Goal: Task Accomplishment & Management: Manage account settings

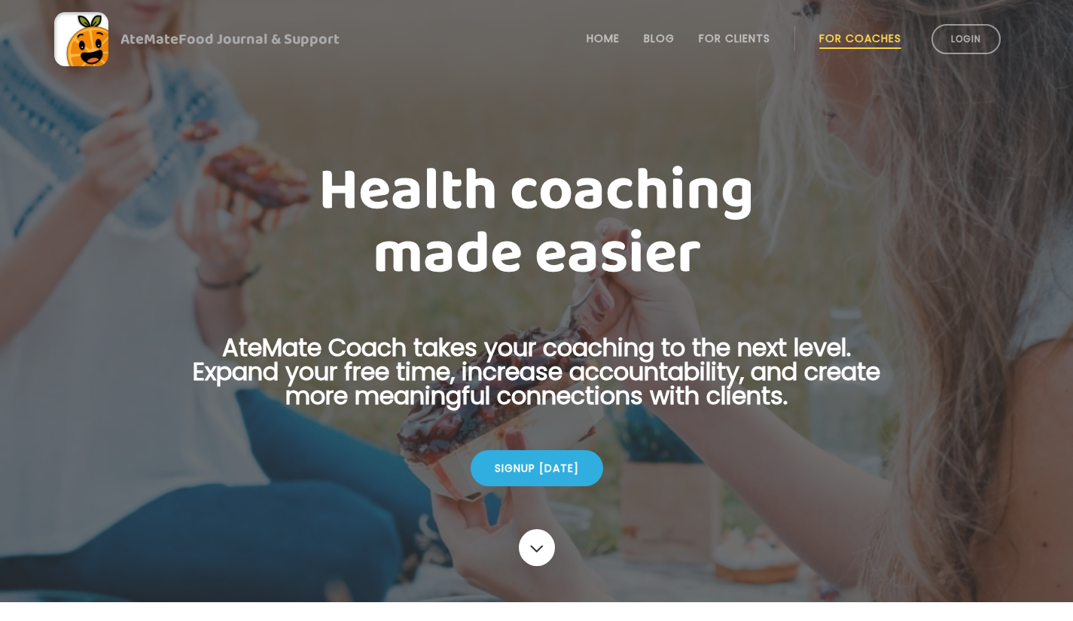
click at [960, 32] on link "Login" at bounding box center [965, 39] width 69 height 30
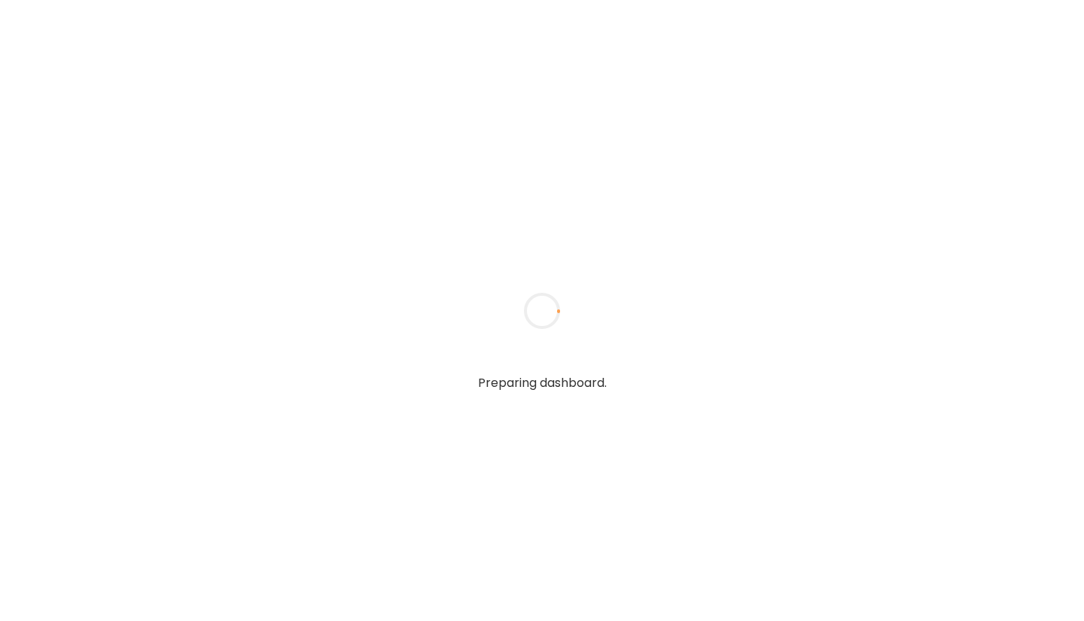
type input "**********"
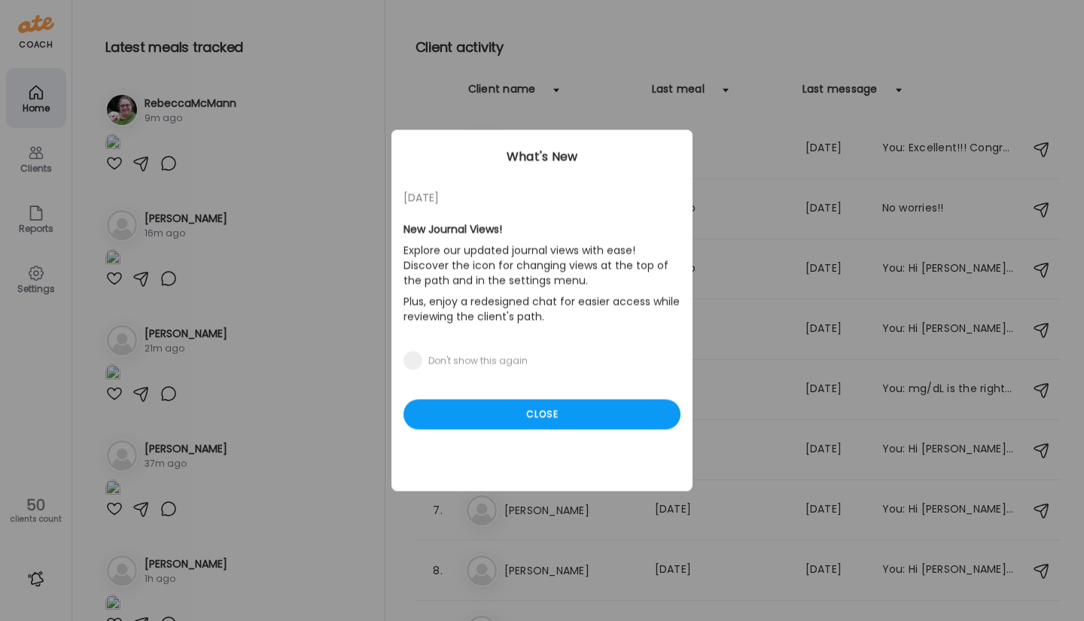
type input "**********"
click at [562, 416] on div "Close" at bounding box center [542, 415] width 277 height 30
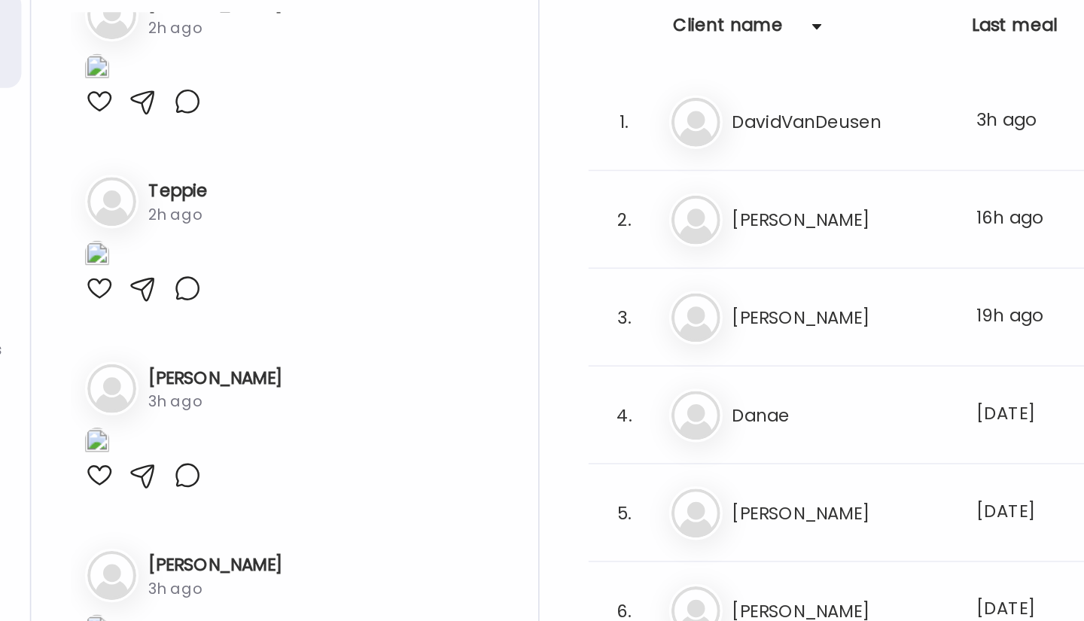
scroll to position [605, 0]
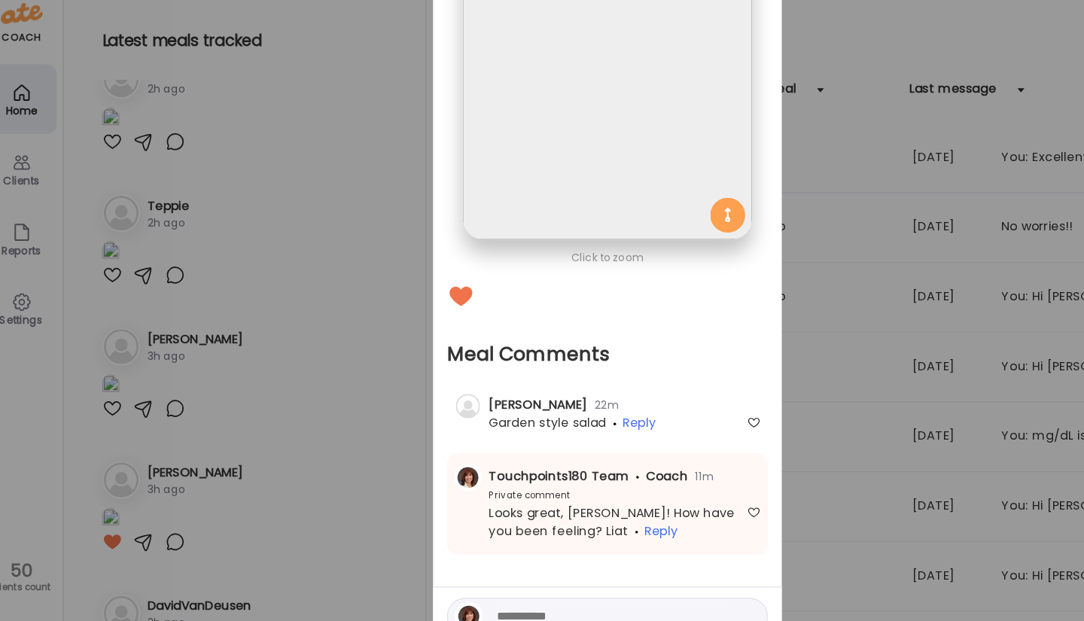
scroll to position [128, 0]
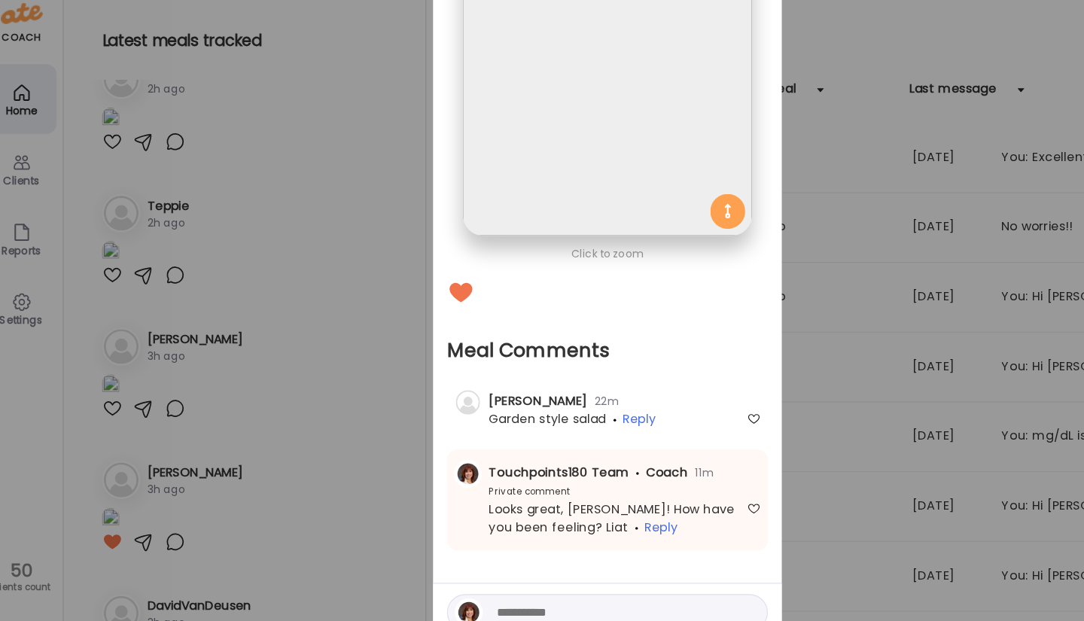
click at [453, 541] on textarea at bounding box center [548, 541] width 203 height 18
type textarea "**********"
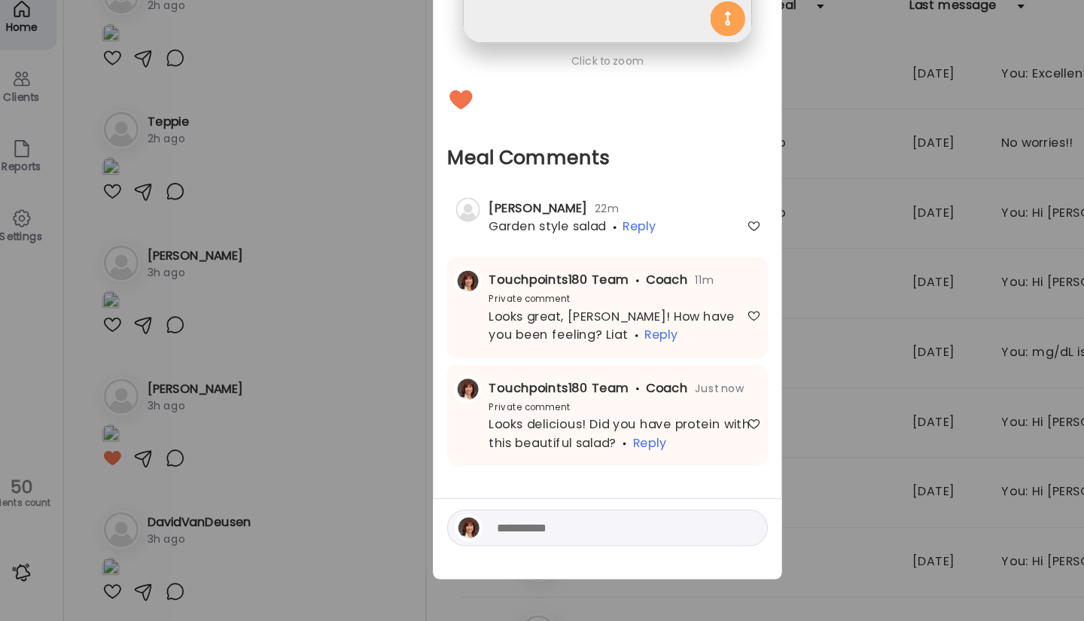
scroll to position [0, 0]
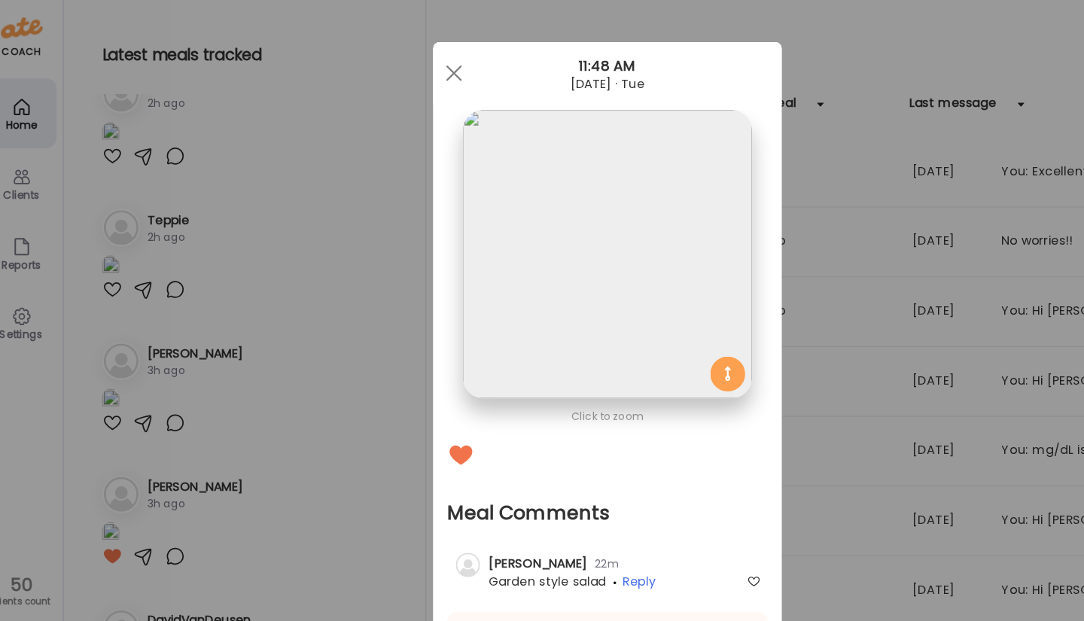
click at [410, 65] on div at bounding box center [410, 63] width 30 height 30
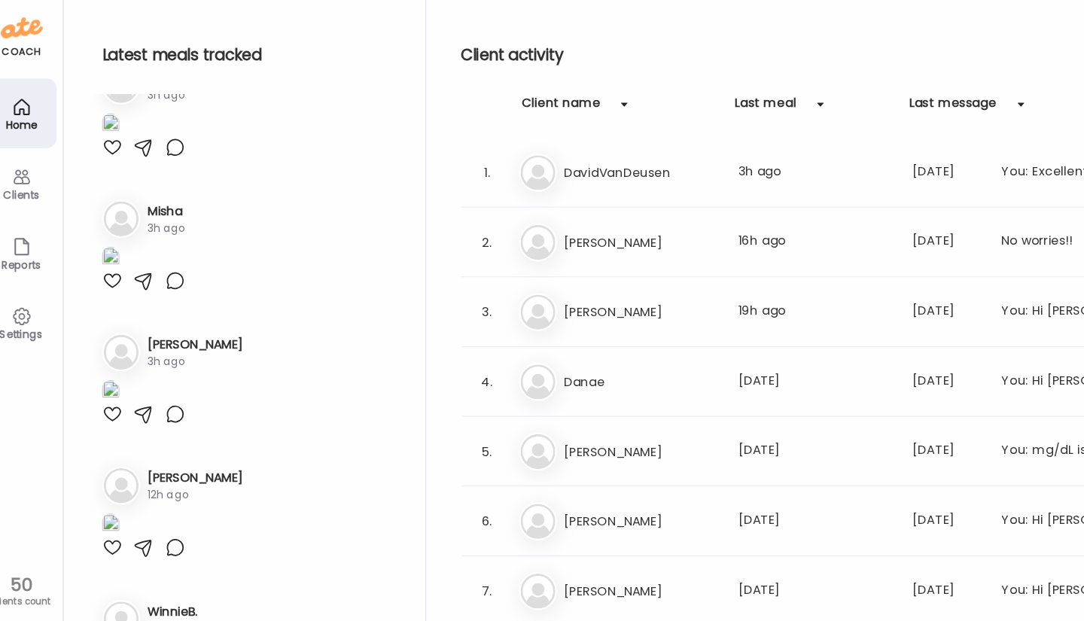
scroll to position [1321, 0]
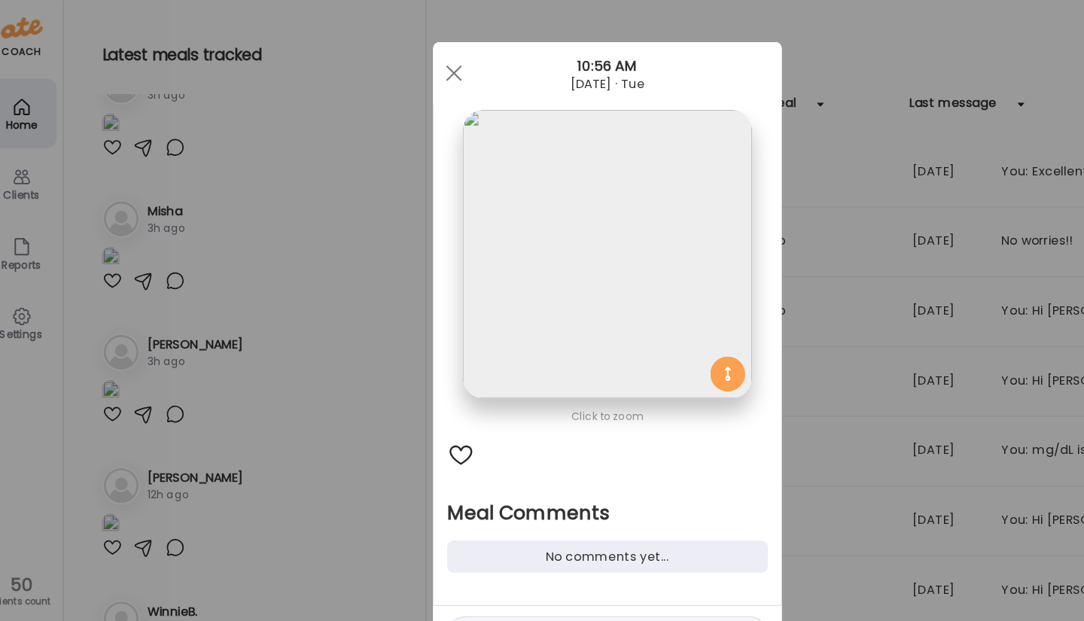
click at [483, 483] on div "No comments yet..." at bounding box center [542, 481] width 277 height 28
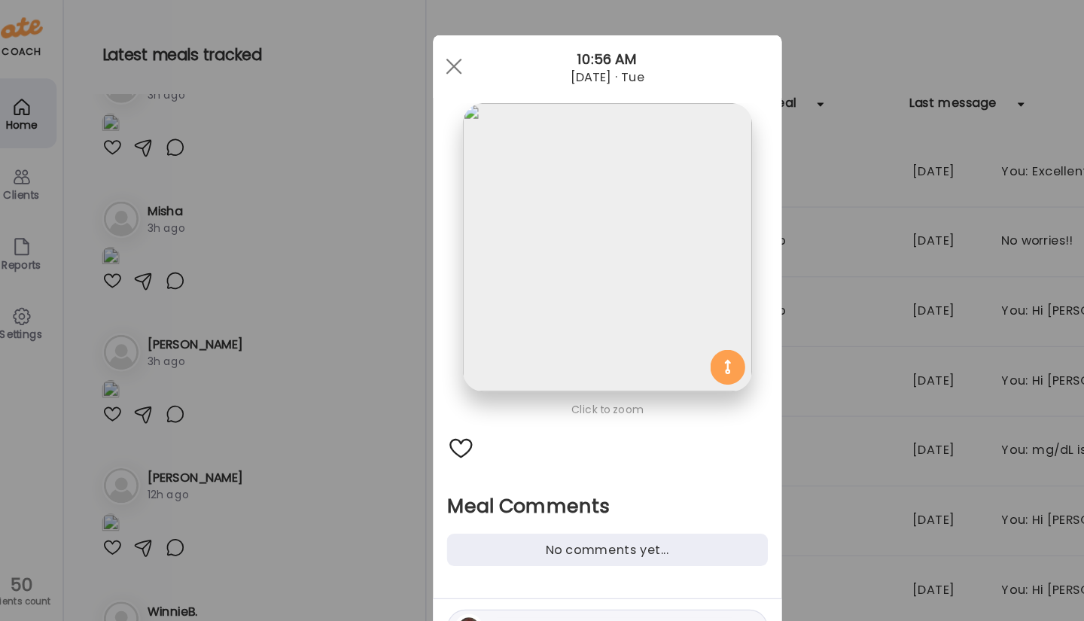
click at [535, 468] on div "No comments yet..." at bounding box center [542, 475] width 277 height 28
click at [445, 378] on div at bounding box center [542, 387] width 277 height 24
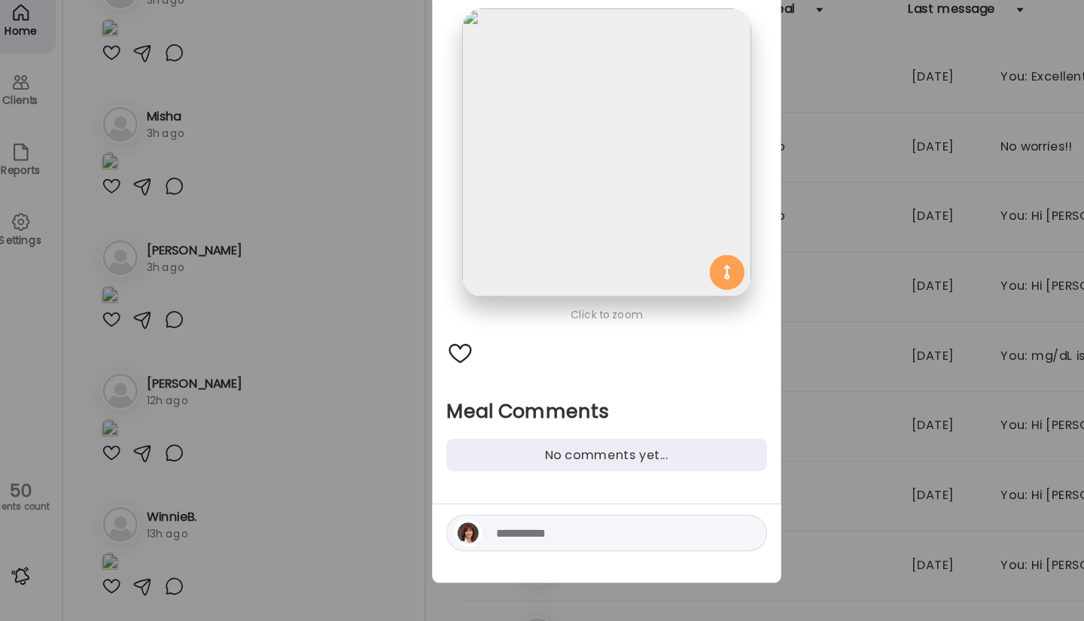
click at [462, 547] on textarea at bounding box center [548, 542] width 203 height 18
type textarea "**********"
click at [665, 543] on div at bounding box center [663, 542] width 21 height 21
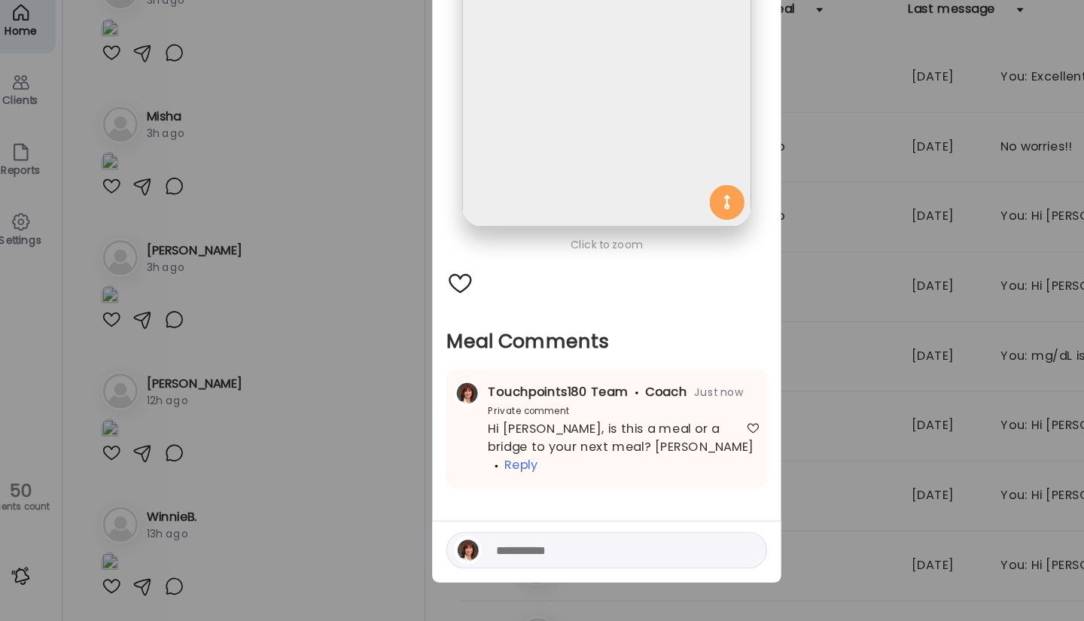
scroll to position [0, 0]
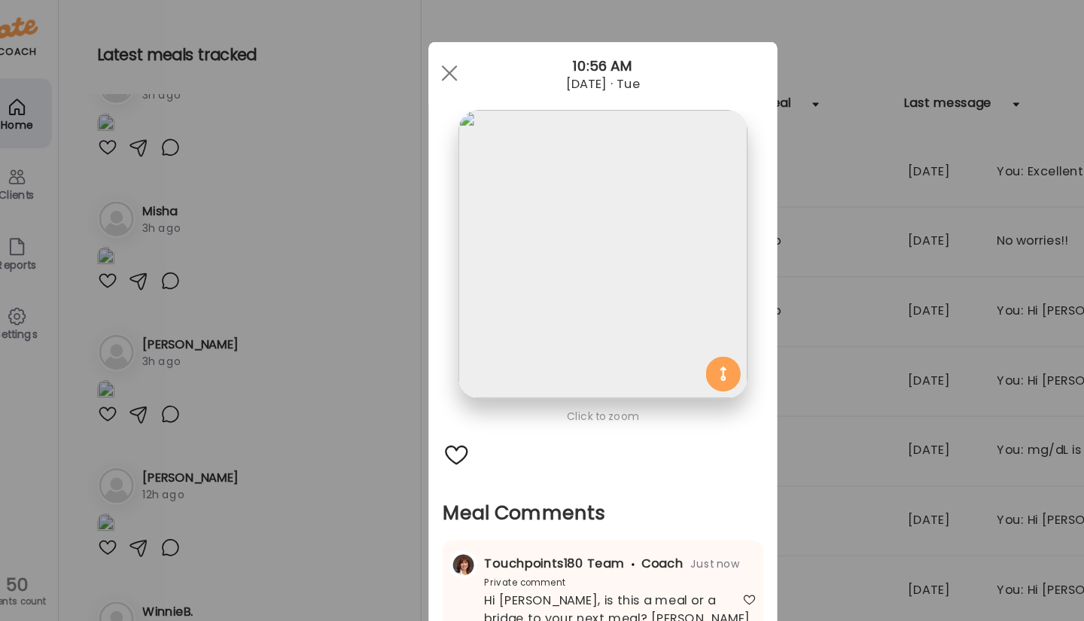
click at [406, 70] on div at bounding box center [410, 63] width 30 height 30
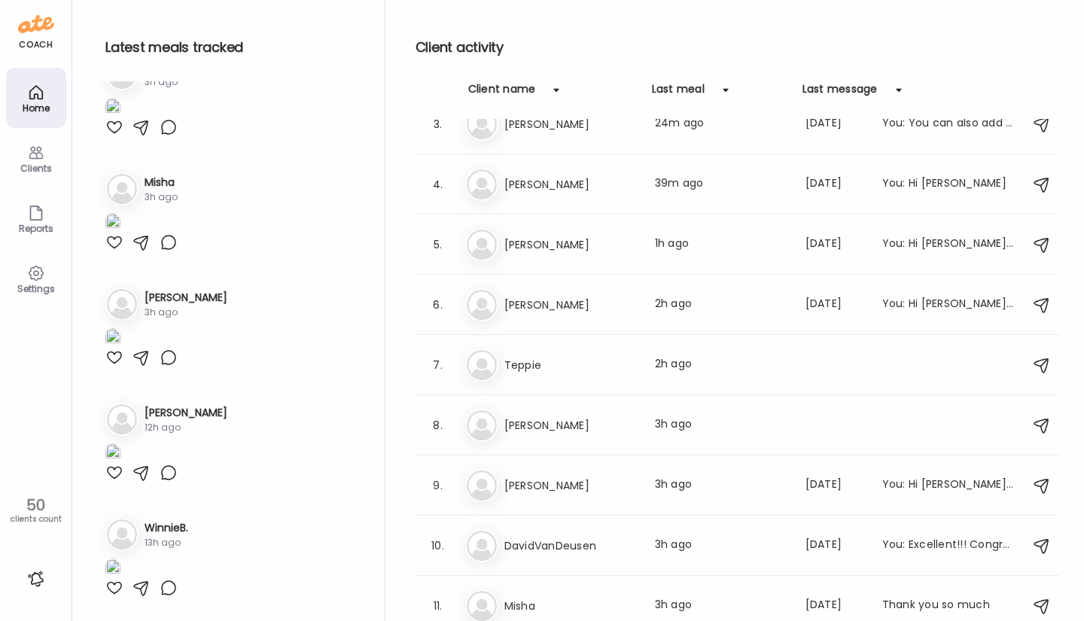
scroll to position [147, 0]
click at [527, 357] on h3 "Teppie" at bounding box center [570, 364] width 133 height 18
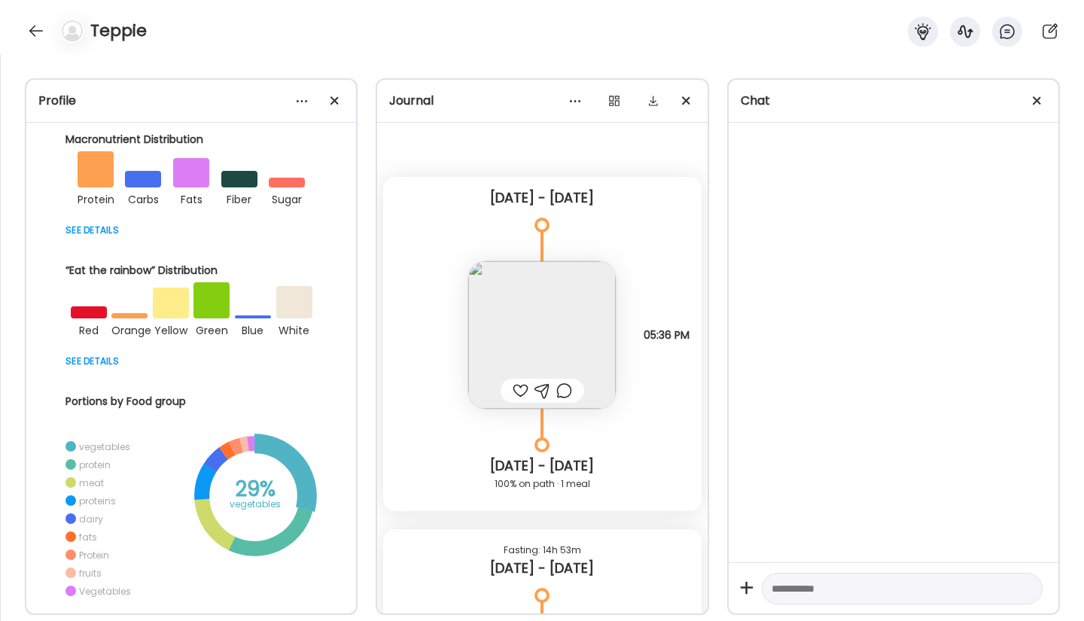
scroll to position [0, 0]
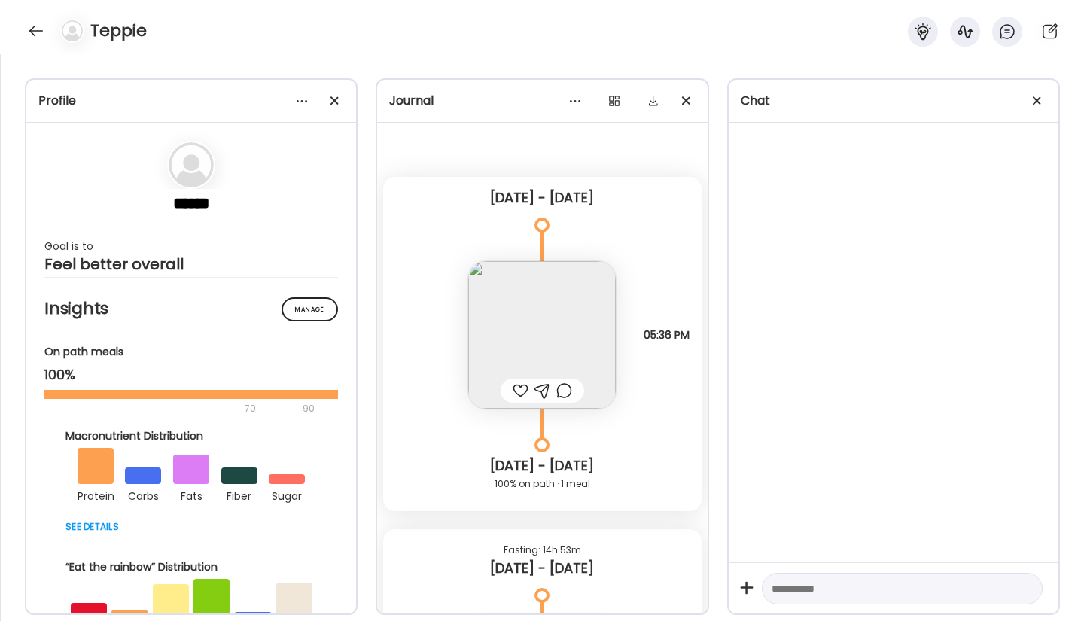
click at [648, 408] on div "Note not added Why did I eat? It was time 05:36 PM" at bounding box center [542, 320] width 318 height 178
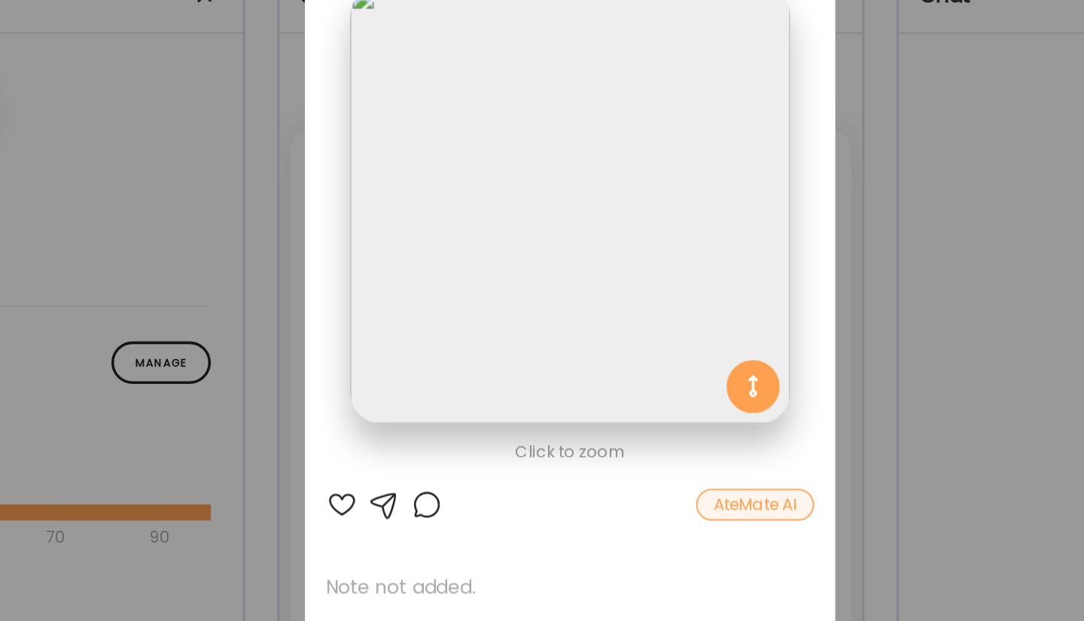
scroll to position [29, 0]
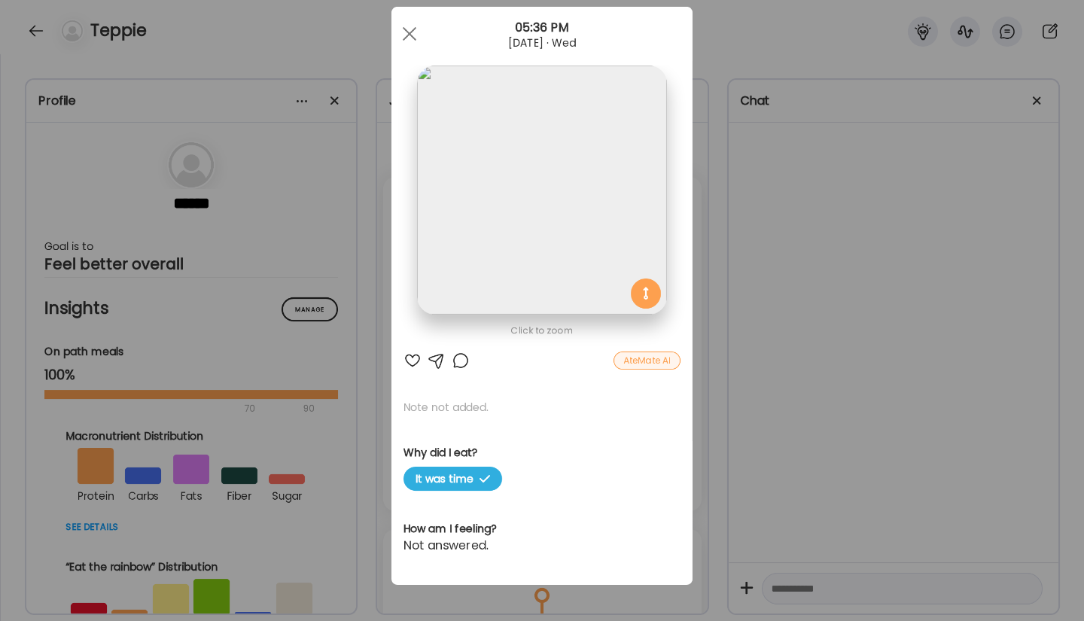
click at [404, 34] on span at bounding box center [410, 34] width 14 height 14
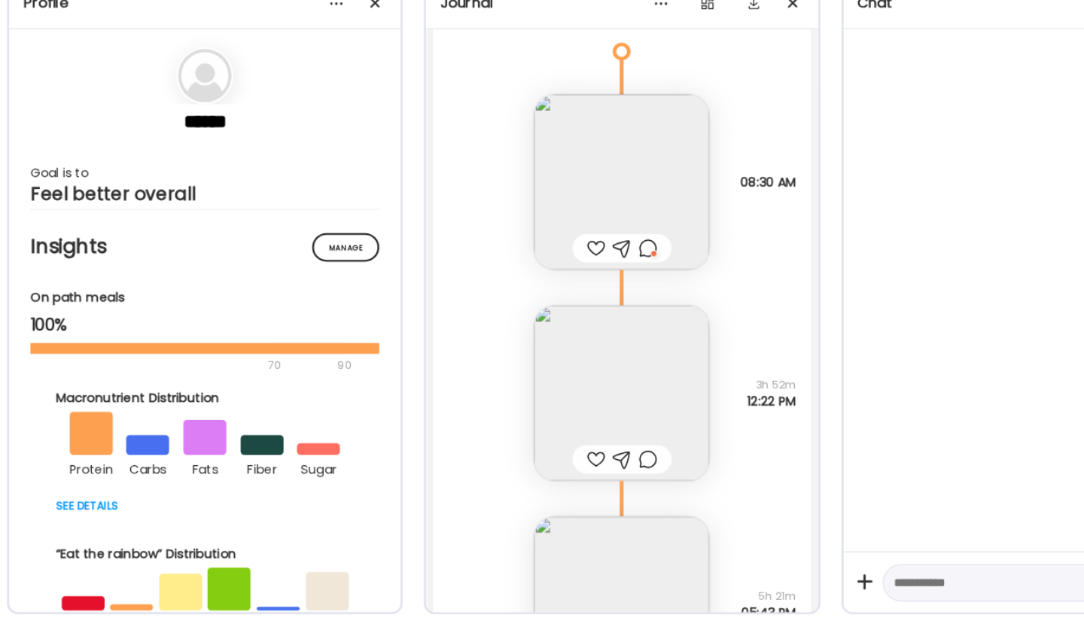
scroll to position [453, 0]
click at [513, 491] on div at bounding box center [521, 486] width 16 height 18
click at [513, 306] on div at bounding box center [521, 308] width 16 height 18
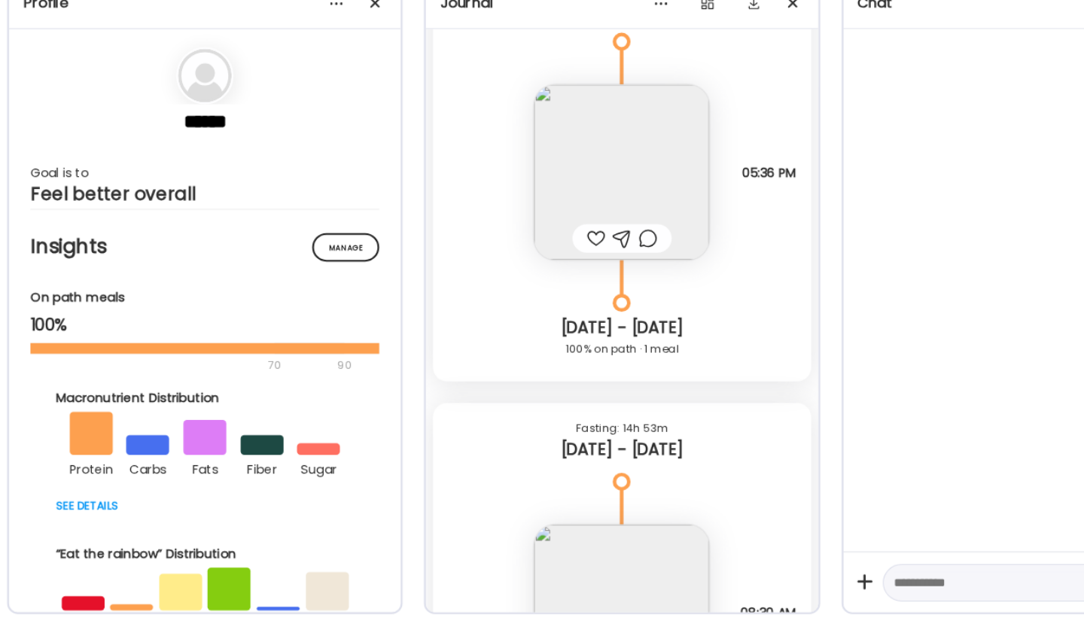
scroll to position [99, 0]
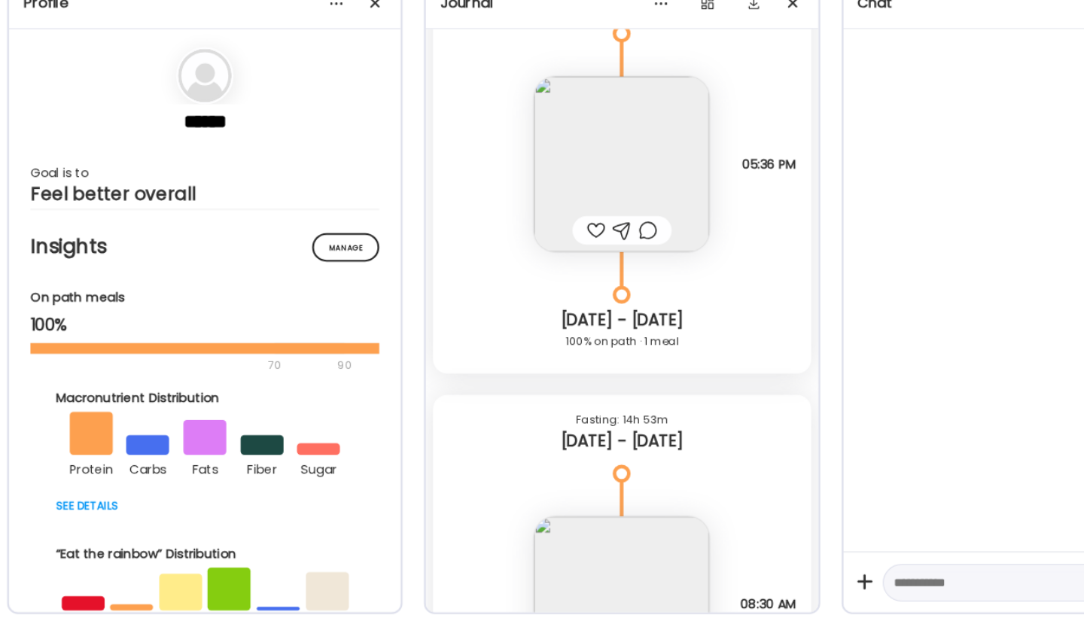
click at [513, 297] on div at bounding box center [521, 292] width 16 height 18
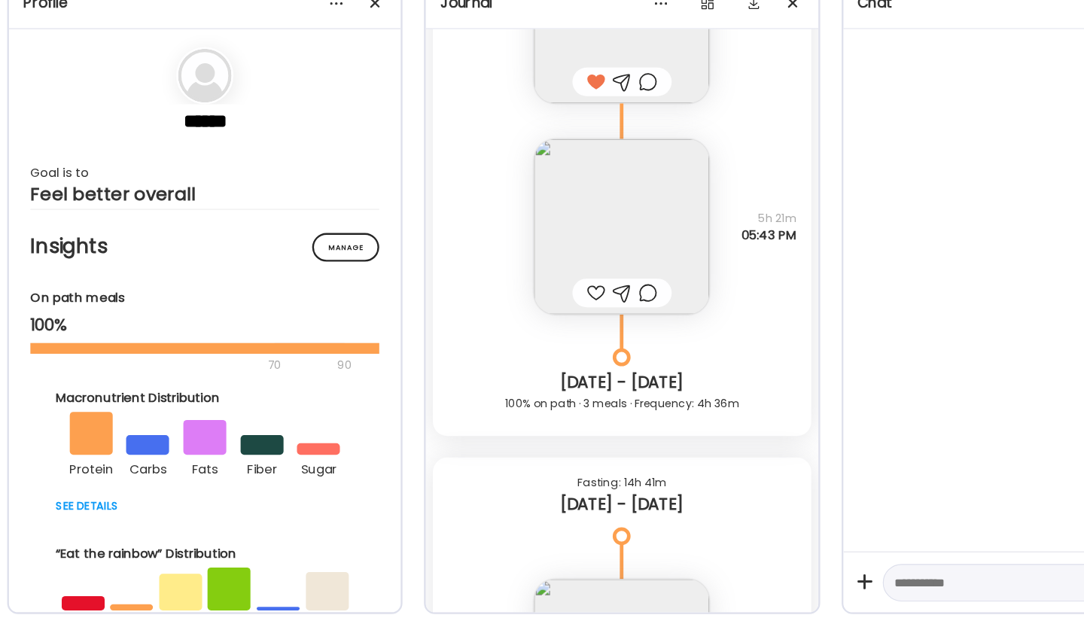
scroll to position [0, 0]
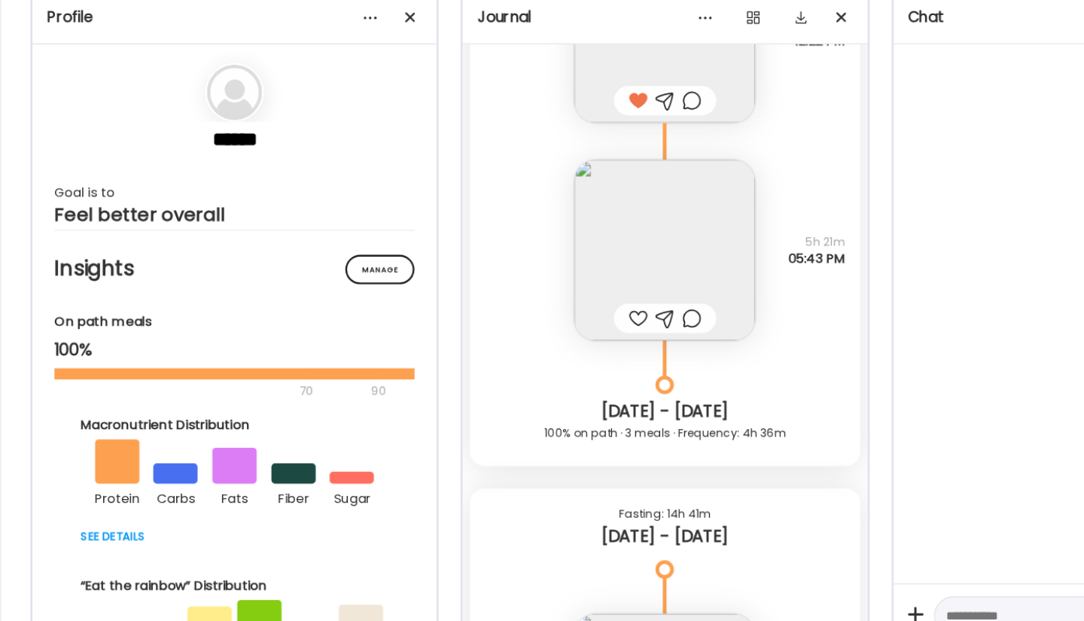
click at [523, 343] on div at bounding box center [521, 346] width 16 height 18
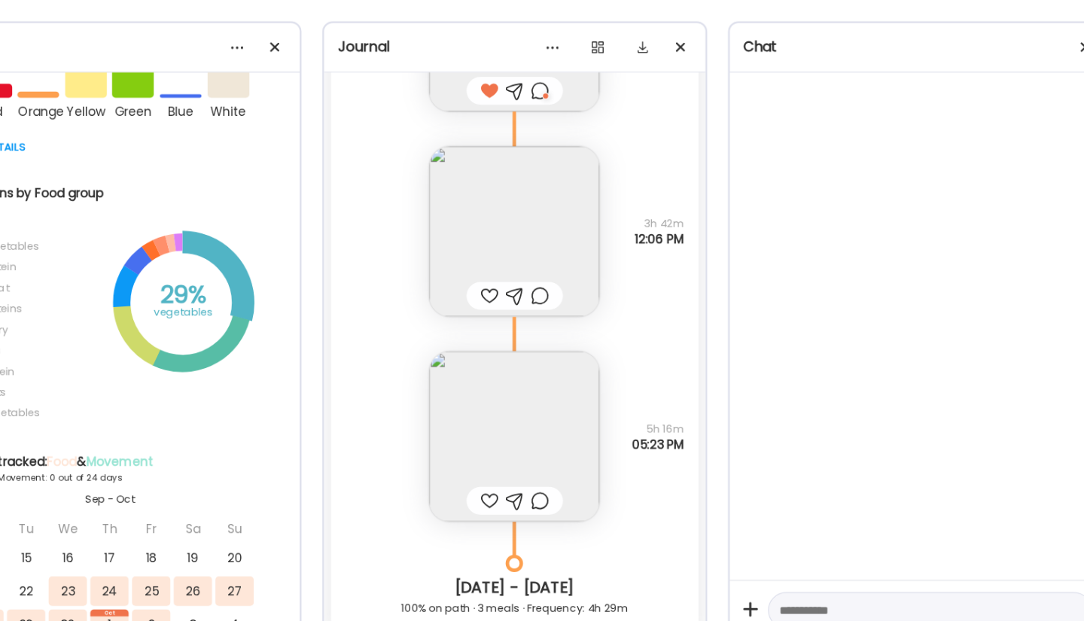
scroll to position [1350, 0]
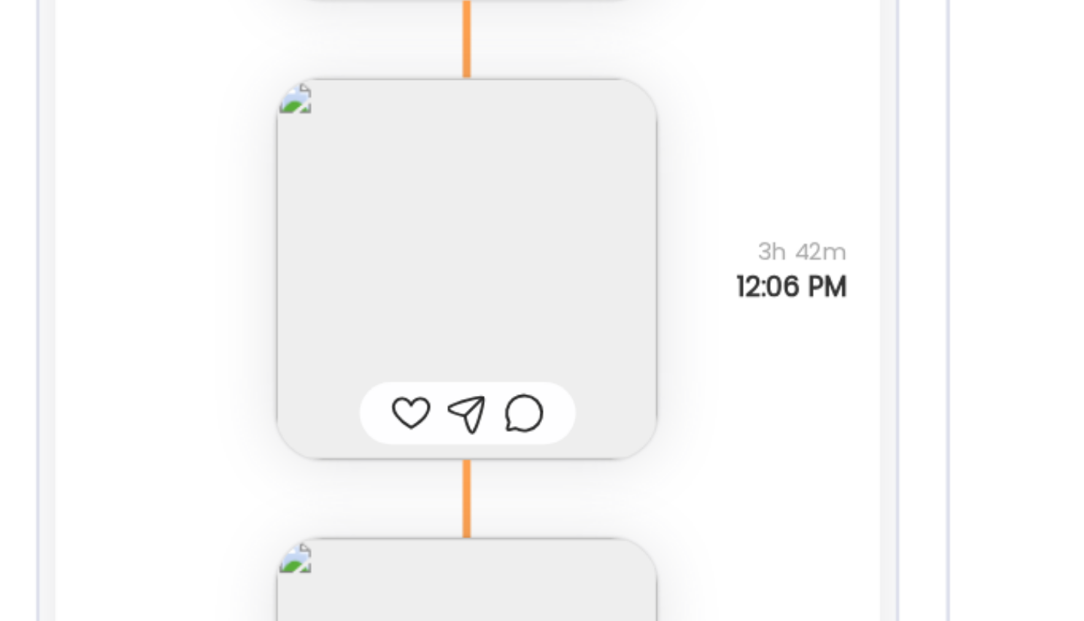
click at [635, 267] on div "Raw sheep cheese and olive oil Questions not answered 3h 42m 12:06 PM" at bounding box center [542, 244] width 318 height 178
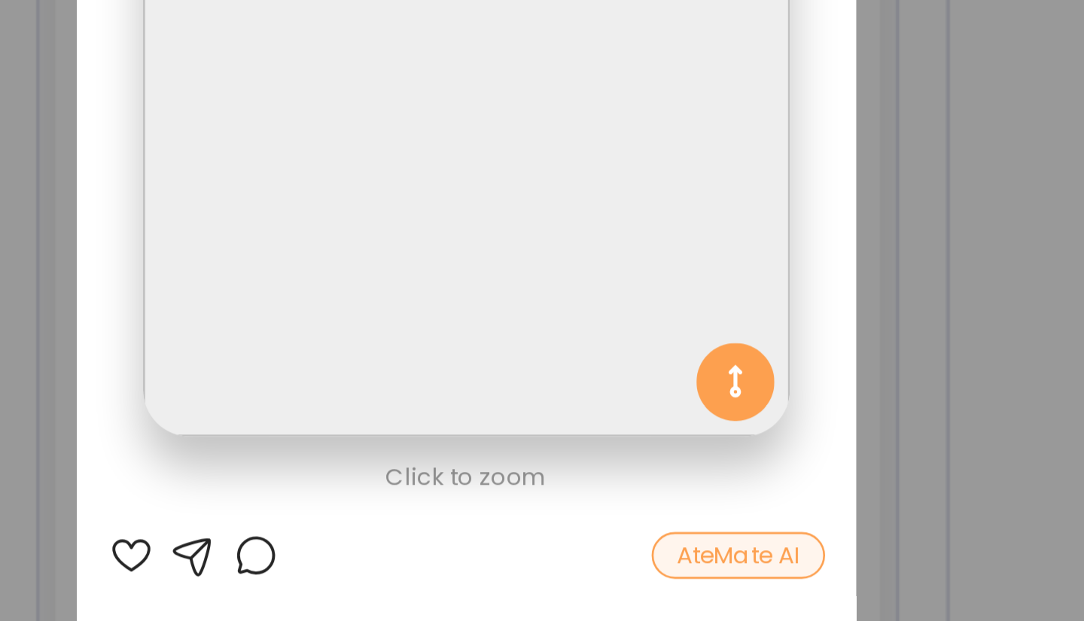
scroll to position [20, 0]
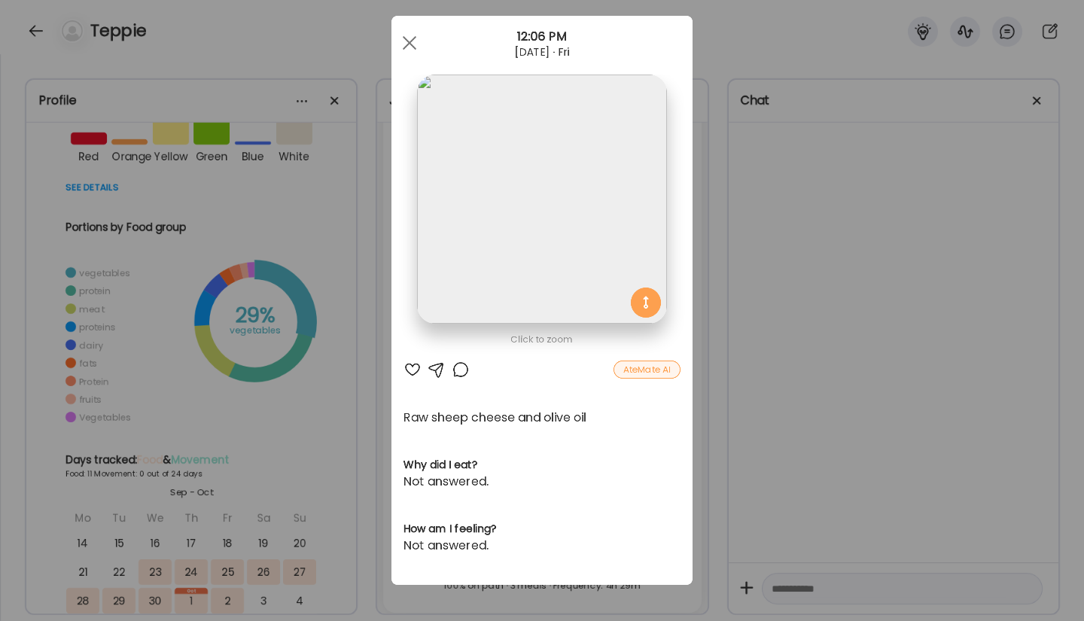
click at [415, 52] on div at bounding box center [410, 43] width 30 height 30
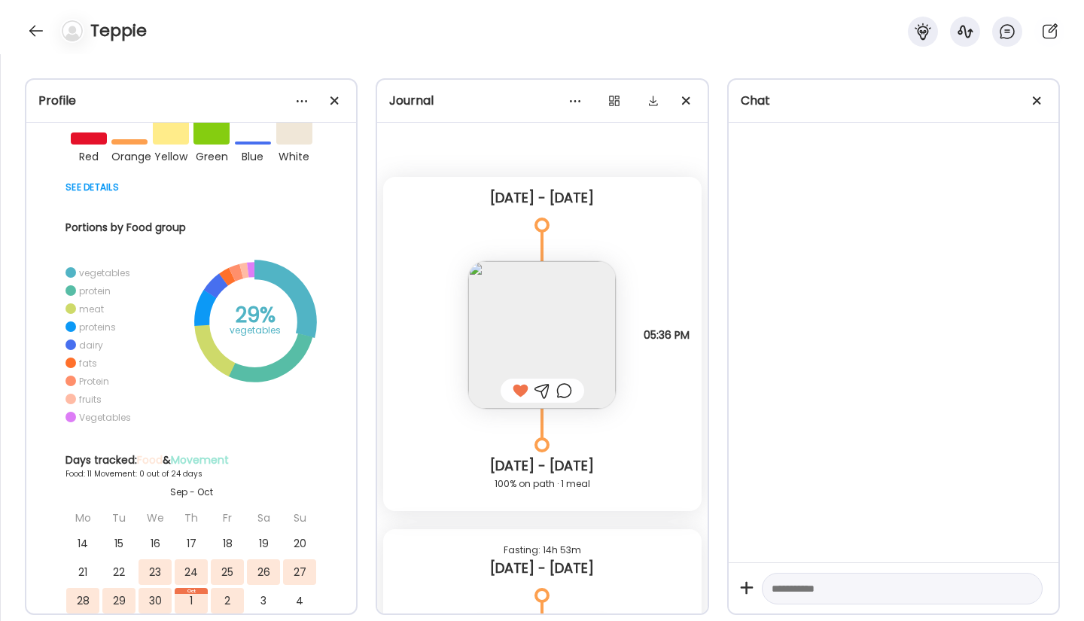
scroll to position [1843, 0]
click at [20, 32] on div "Teppie" at bounding box center [542, 27] width 1084 height 54
click at [35, 29] on div at bounding box center [36, 31] width 24 height 24
